Goal: Task Accomplishment & Management: Manage account settings

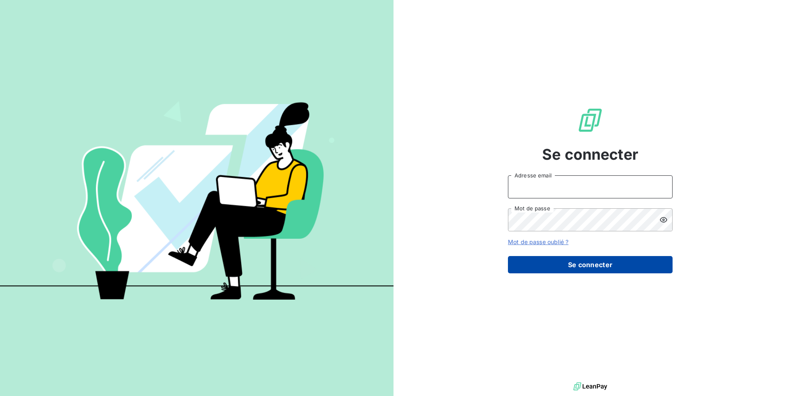
type input "[EMAIL_ADDRESS][DOMAIN_NAME]"
click at [571, 265] on button "Se connecter" at bounding box center [590, 264] width 165 height 17
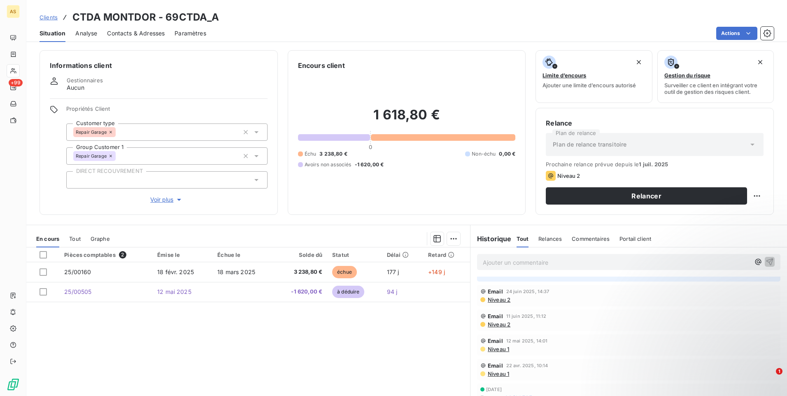
scroll to position [45, 0]
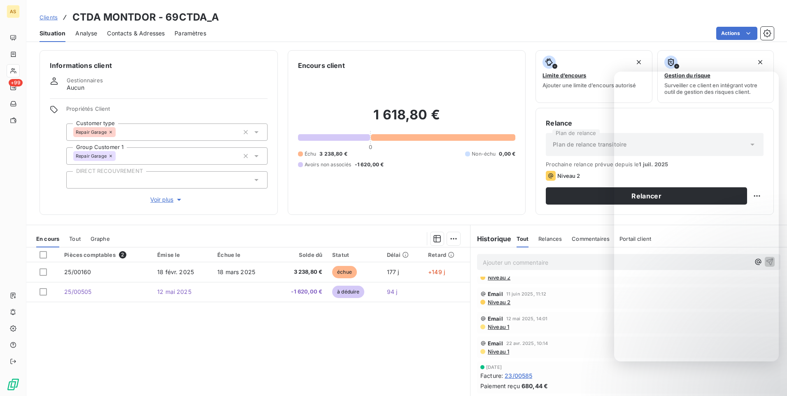
click at [44, 17] on span "Clients" at bounding box center [49, 17] width 18 height 7
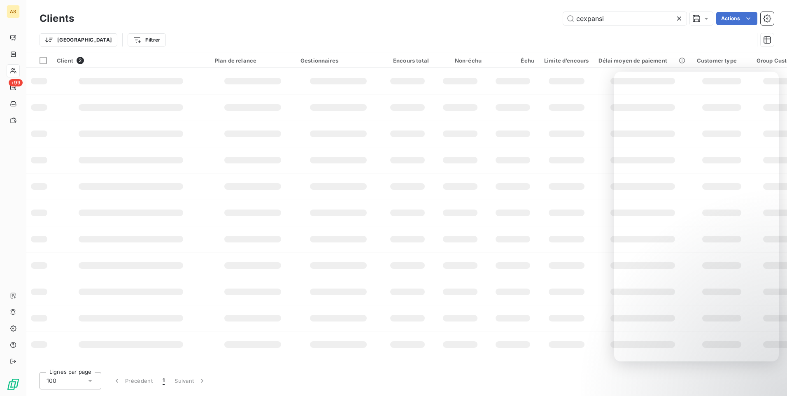
type input "cexpansi"
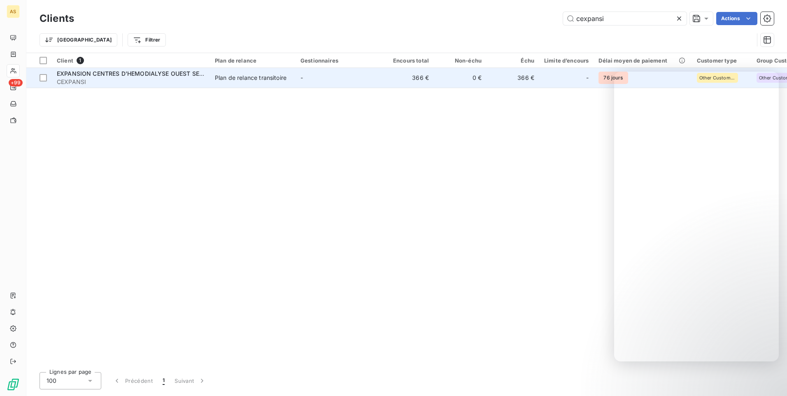
click at [280, 77] on div "Plan de relance transitoire" at bounding box center [251, 78] width 72 height 8
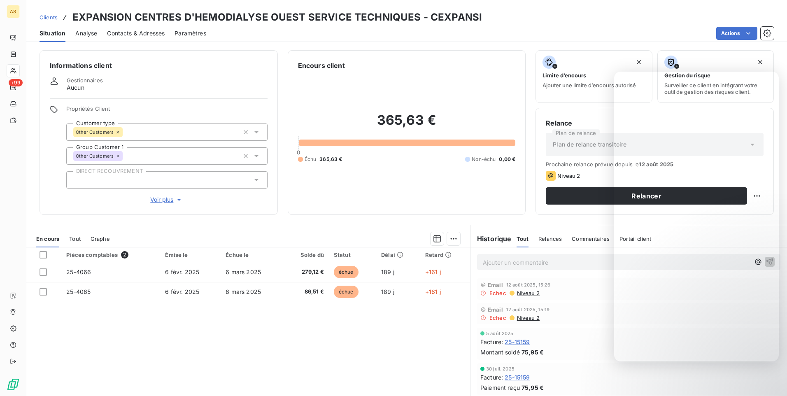
click at [125, 32] on span "Contacts & Adresses" at bounding box center [136, 33] width 58 height 8
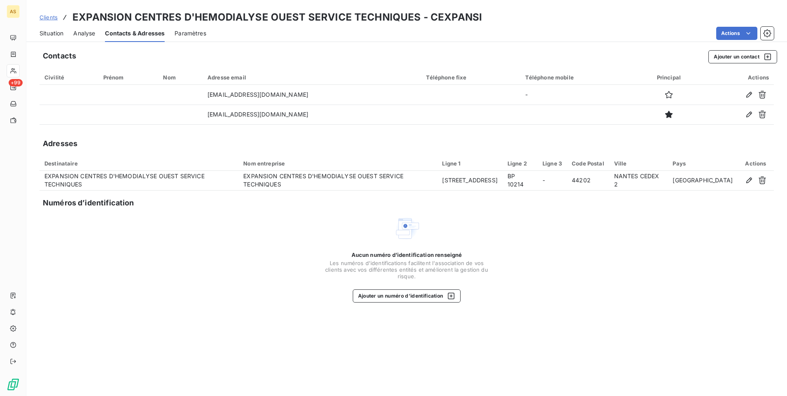
click at [40, 35] on span "Situation" at bounding box center [52, 33] width 24 height 8
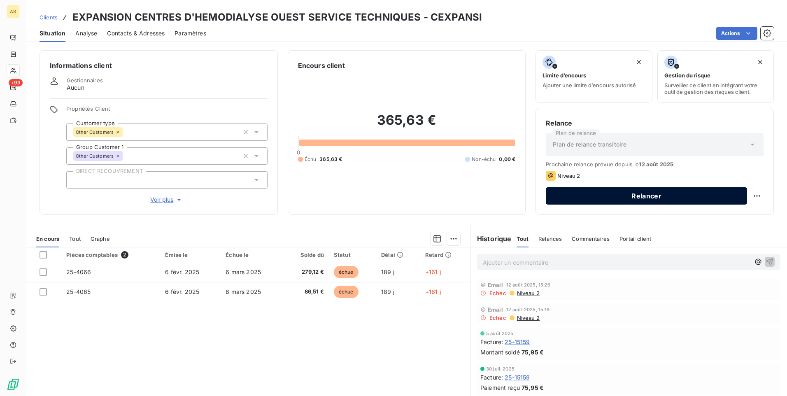
click at [589, 192] on button "Relancer" at bounding box center [646, 195] width 201 height 17
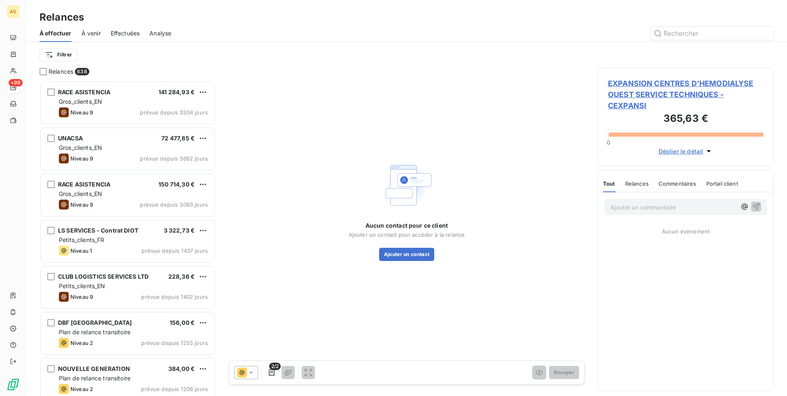
scroll to position [309, 170]
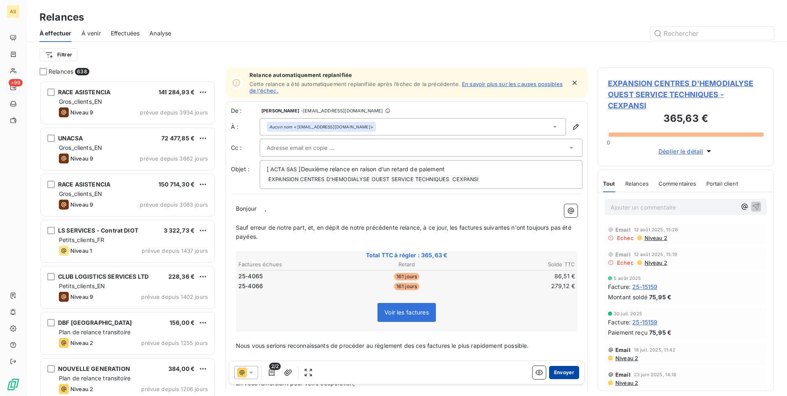
click at [568, 373] on button "Envoyer" at bounding box center [564, 372] width 30 height 13
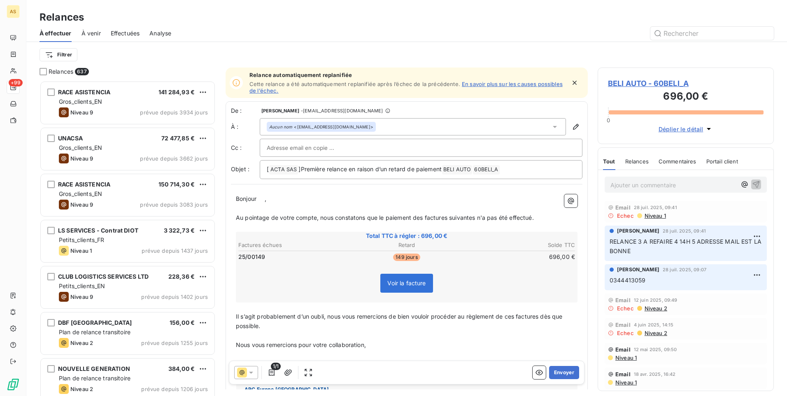
click at [318, 329] on p "Il s’agit probablement d’un oubli, nous vous remercions de bien vouloir procéde…" at bounding box center [407, 321] width 342 height 19
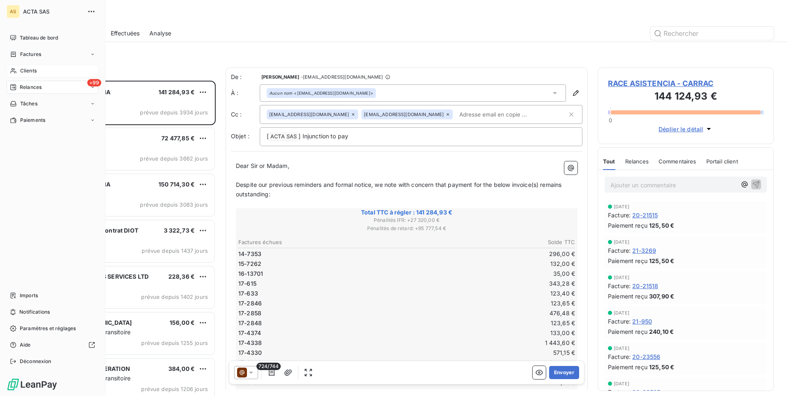
drag, startPoint x: 40, startPoint y: 70, endPoint x: 50, endPoint y: 67, distance: 10.4
click at [40, 70] on div "Clients" at bounding box center [53, 70] width 92 height 13
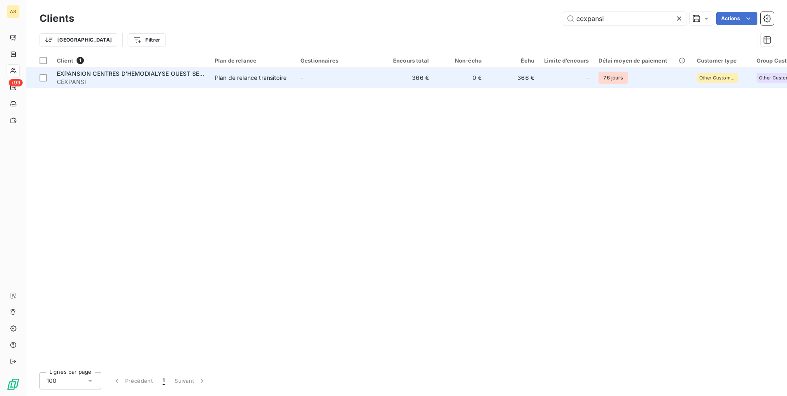
click at [211, 80] on td "Plan de relance transitoire" at bounding box center [253, 78] width 86 height 20
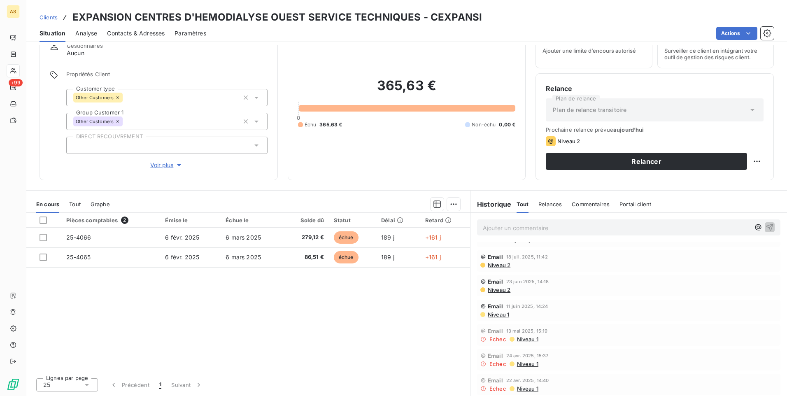
scroll to position [139, 0]
click at [496, 313] on span "Niveau 1" at bounding box center [498, 313] width 22 height 7
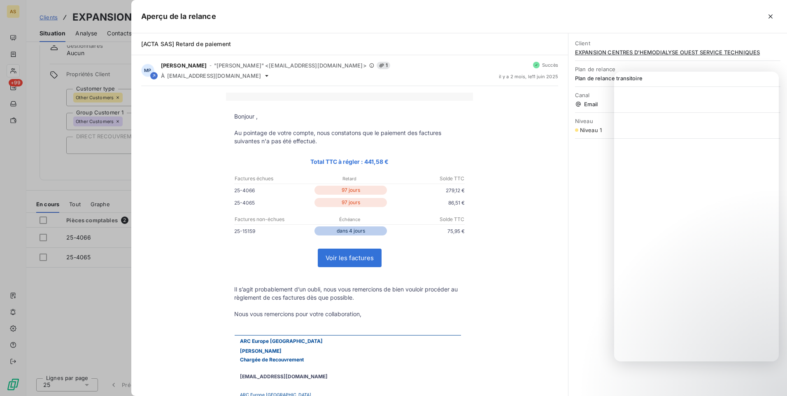
click at [44, 285] on div at bounding box center [393, 198] width 787 height 396
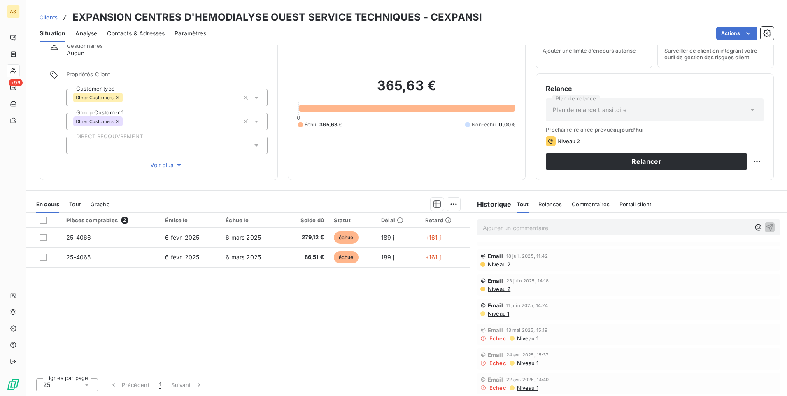
click at [52, 17] on span "Clients" at bounding box center [49, 17] width 18 height 7
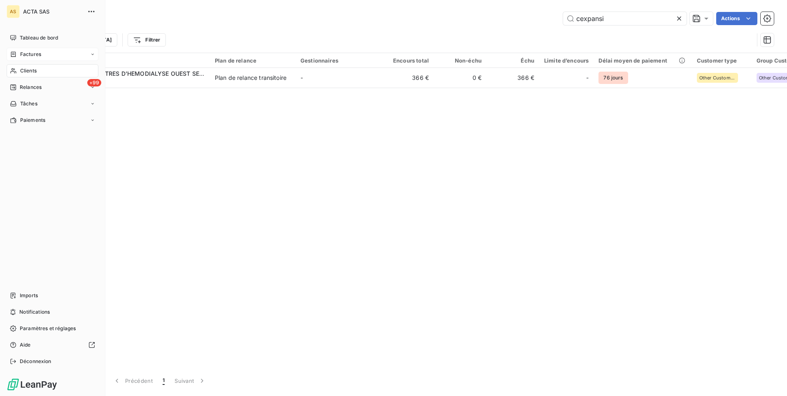
click at [27, 56] on span "Factures" at bounding box center [30, 54] width 21 height 7
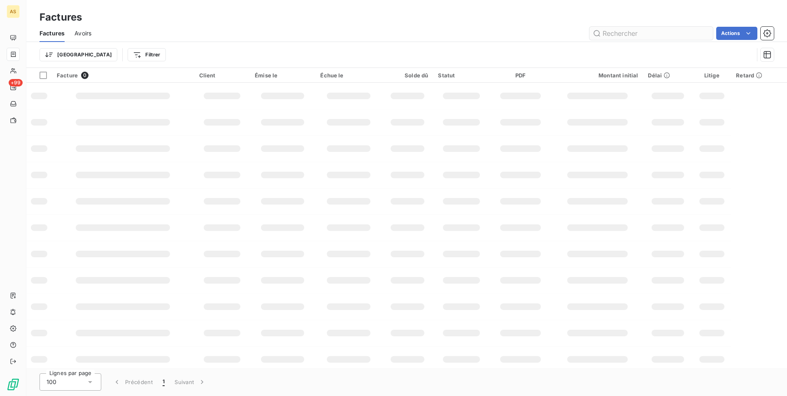
click at [616, 28] on input "text" at bounding box center [652, 33] width 124 height 13
click at [615, 33] on input "text" at bounding box center [652, 33] width 124 height 13
type input "25-17101"
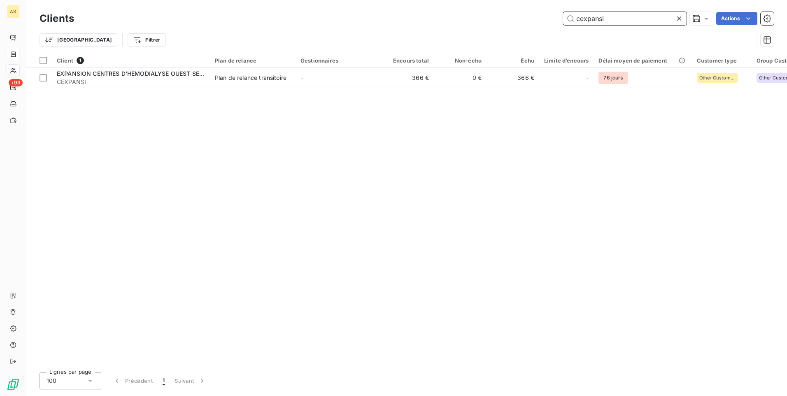
drag, startPoint x: 607, startPoint y: 19, endPoint x: 557, endPoint y: 19, distance: 49.8
click at [557, 19] on div "cexpansi Actions" at bounding box center [429, 18] width 690 height 13
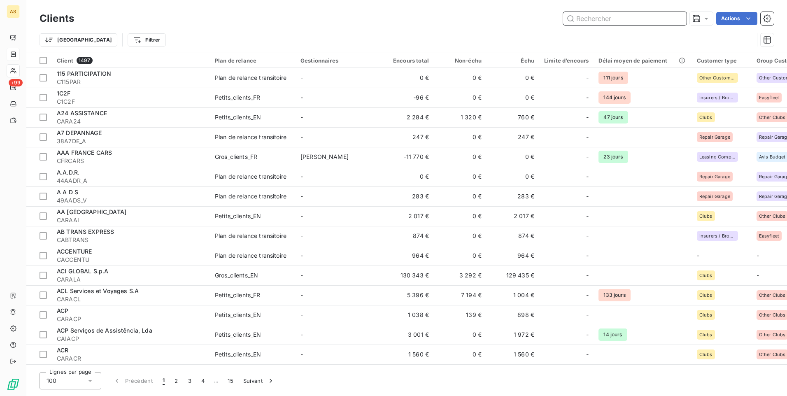
paste input "CFAST"
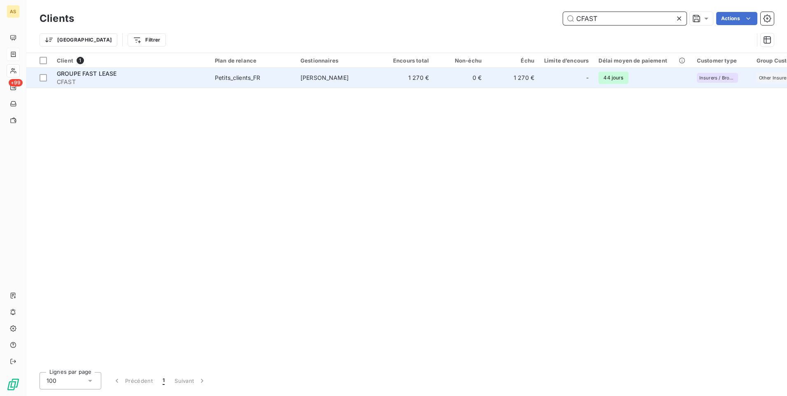
type input "CFAST"
click at [529, 81] on td "1 270 €" at bounding box center [513, 78] width 53 height 20
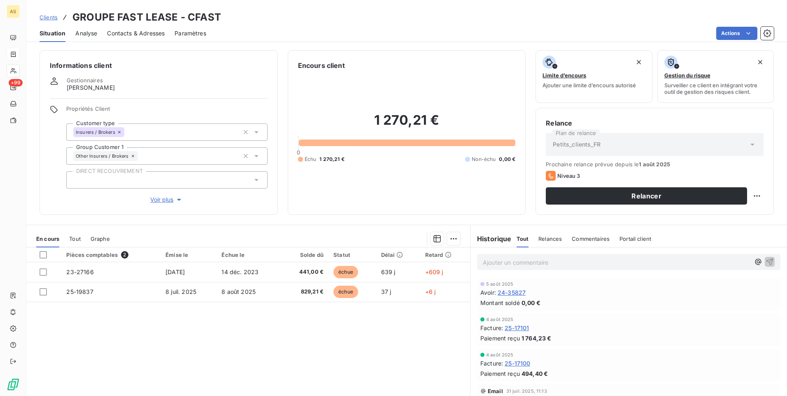
click at [517, 327] on span "25-17101" at bounding box center [517, 328] width 24 height 9
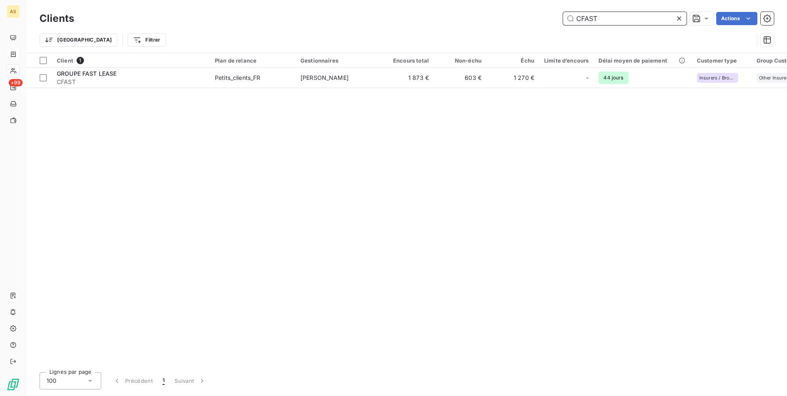
drag, startPoint x: 625, startPoint y: 19, endPoint x: 601, endPoint y: 25, distance: 25.2
click at [602, 23] on input "CFAST" at bounding box center [625, 18] width 124 height 13
drag, startPoint x: 601, startPoint y: 25, endPoint x: 591, endPoint y: 21, distance: 11.2
click at [591, 21] on div "Clients CFAST Actions" at bounding box center [407, 18] width 734 height 17
click at [608, 19] on input "CFAST" at bounding box center [625, 18] width 124 height 13
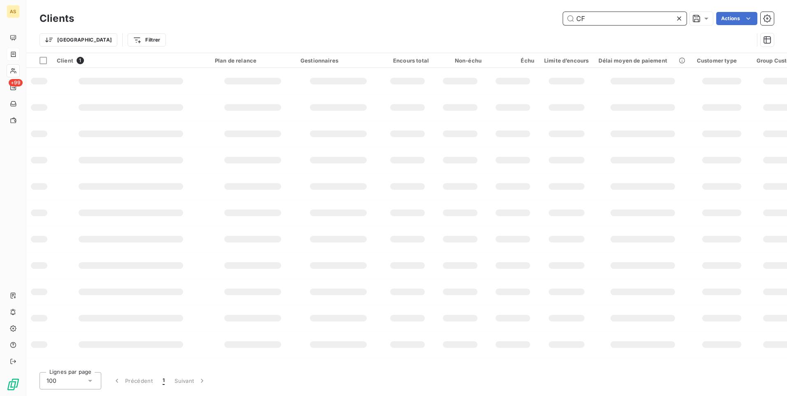
type input "C"
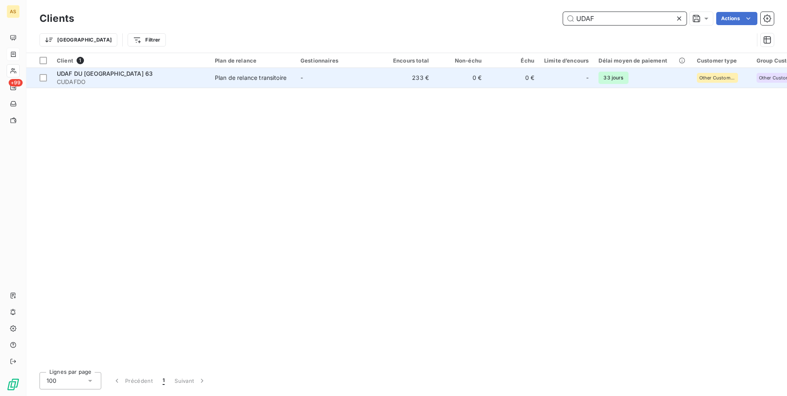
type input "UDAF"
click at [354, 77] on td "-" at bounding box center [339, 78] width 86 height 20
